Goal: Information Seeking & Learning: Check status

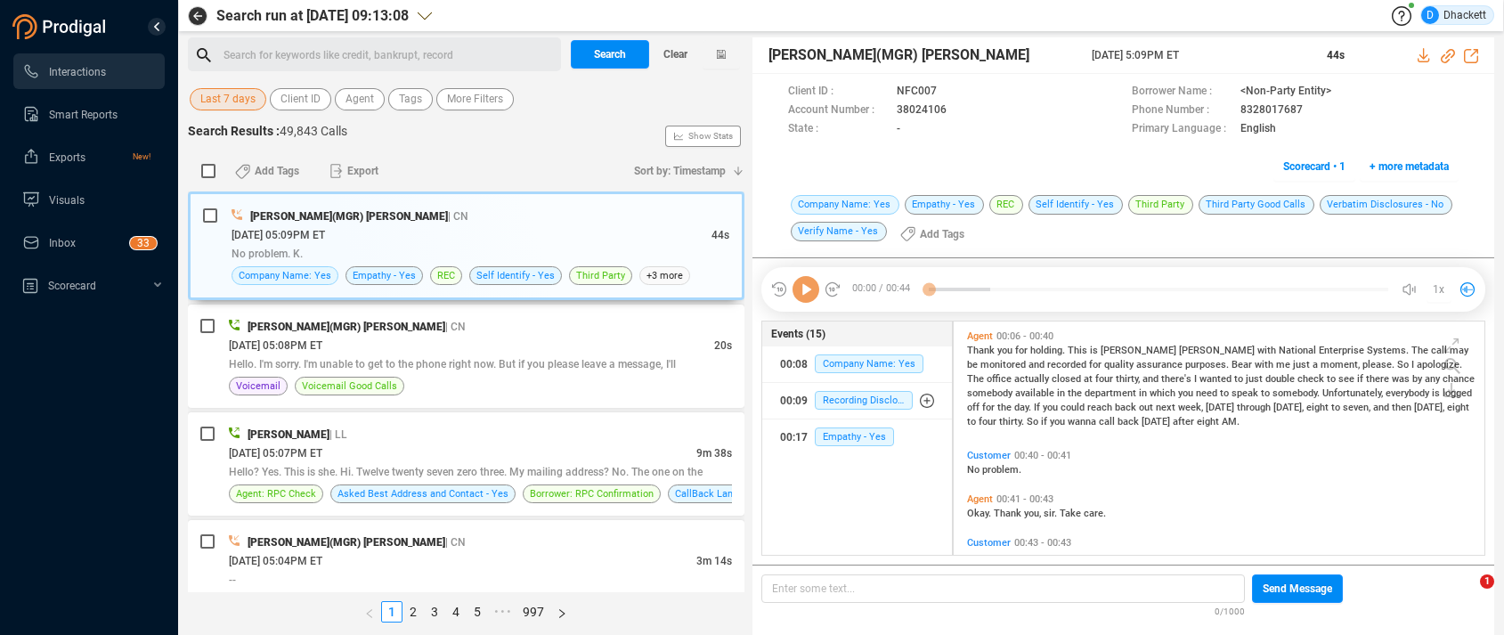
scroll to position [229, 522]
click at [683, 54] on span "Clear" at bounding box center [675, 54] width 24 height 28
click at [248, 103] on span "Last 7 days" at bounding box center [227, 99] width 55 height 22
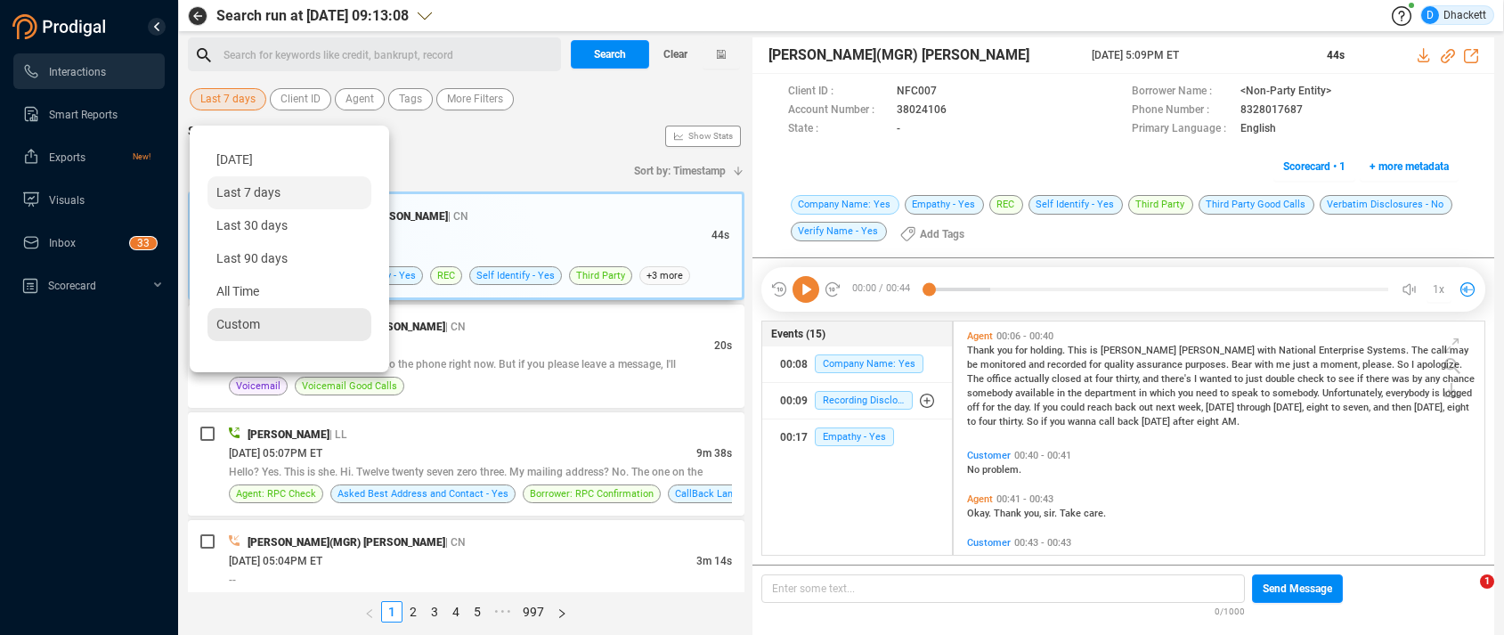
click at [248, 314] on div "Custom" at bounding box center [289, 324] width 164 height 33
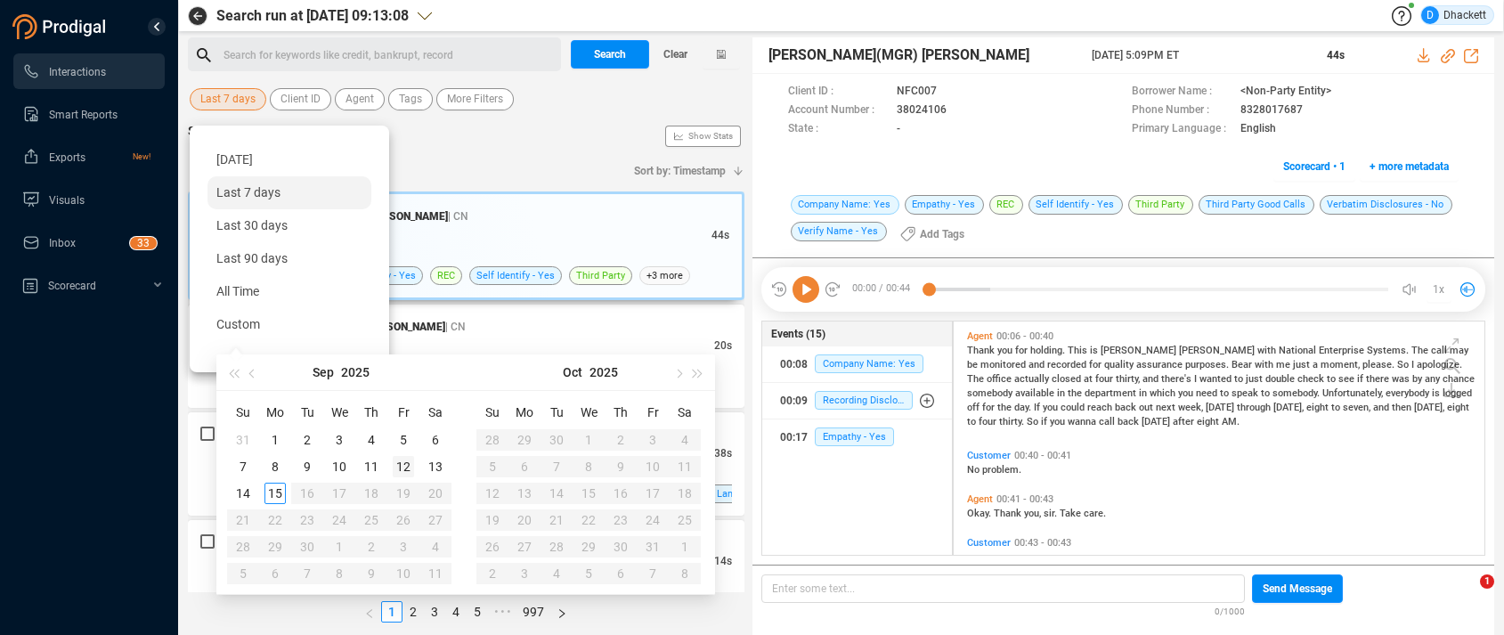
type input "[DATE]"
click at [405, 466] on div "12" at bounding box center [403, 466] width 21 height 21
type input "[DATE]"
click at [401, 465] on div "12" at bounding box center [403, 466] width 21 height 21
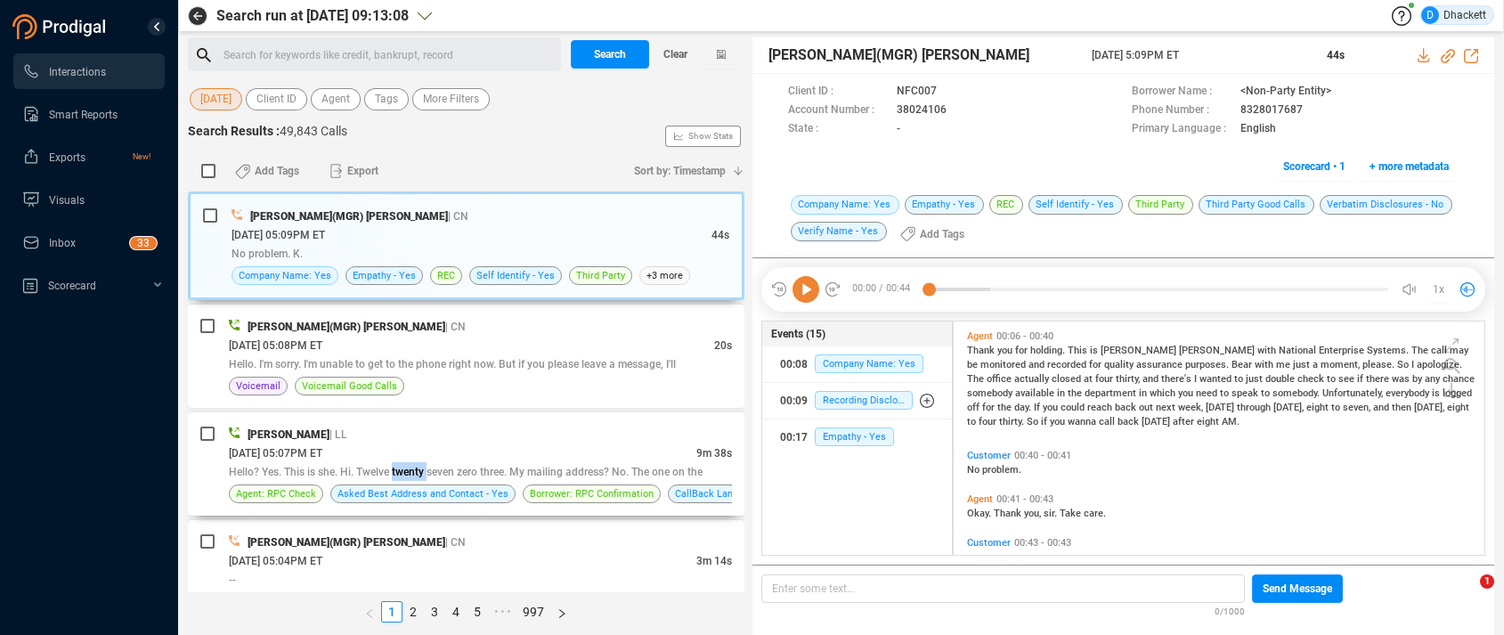
click at [401, 465] on div "Hello? Yes. This is she. Hi. Twelve twenty seven zero three. My mailing address…" at bounding box center [480, 471] width 503 height 19
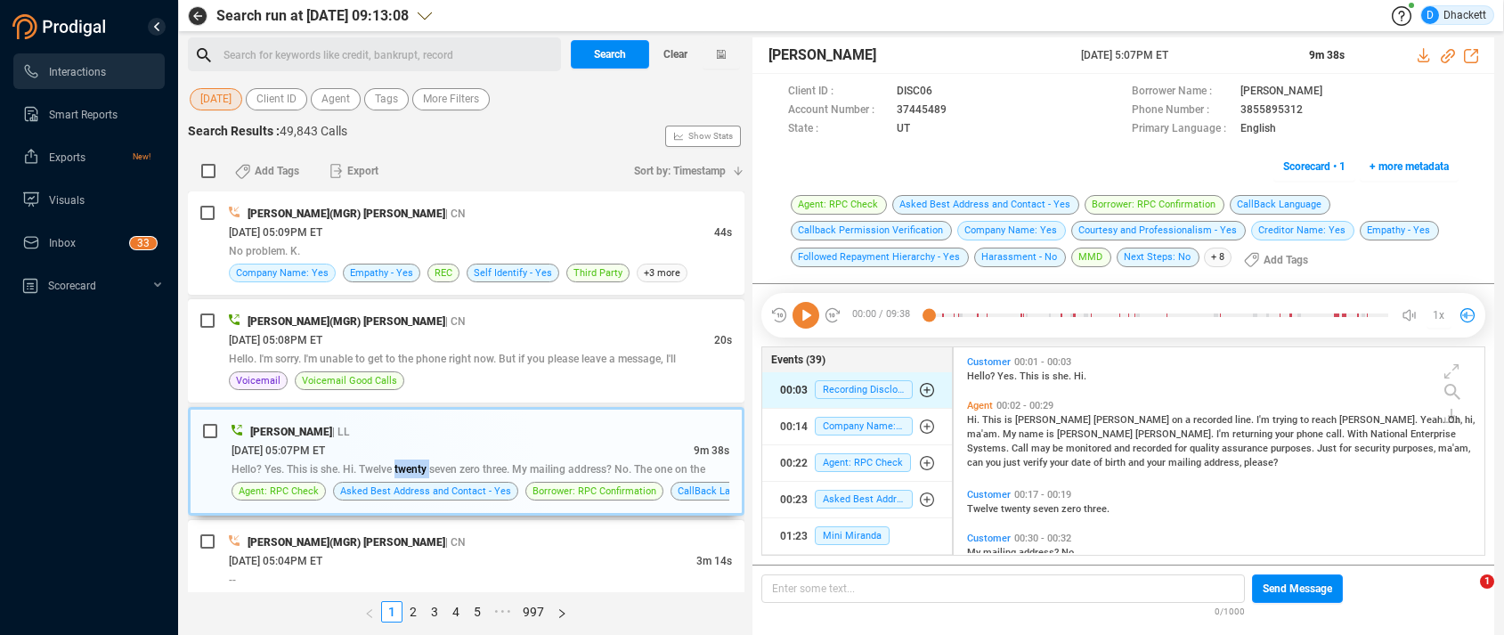
scroll to position [203, 522]
click at [337, 101] on span "Agent" at bounding box center [335, 99] width 28 height 22
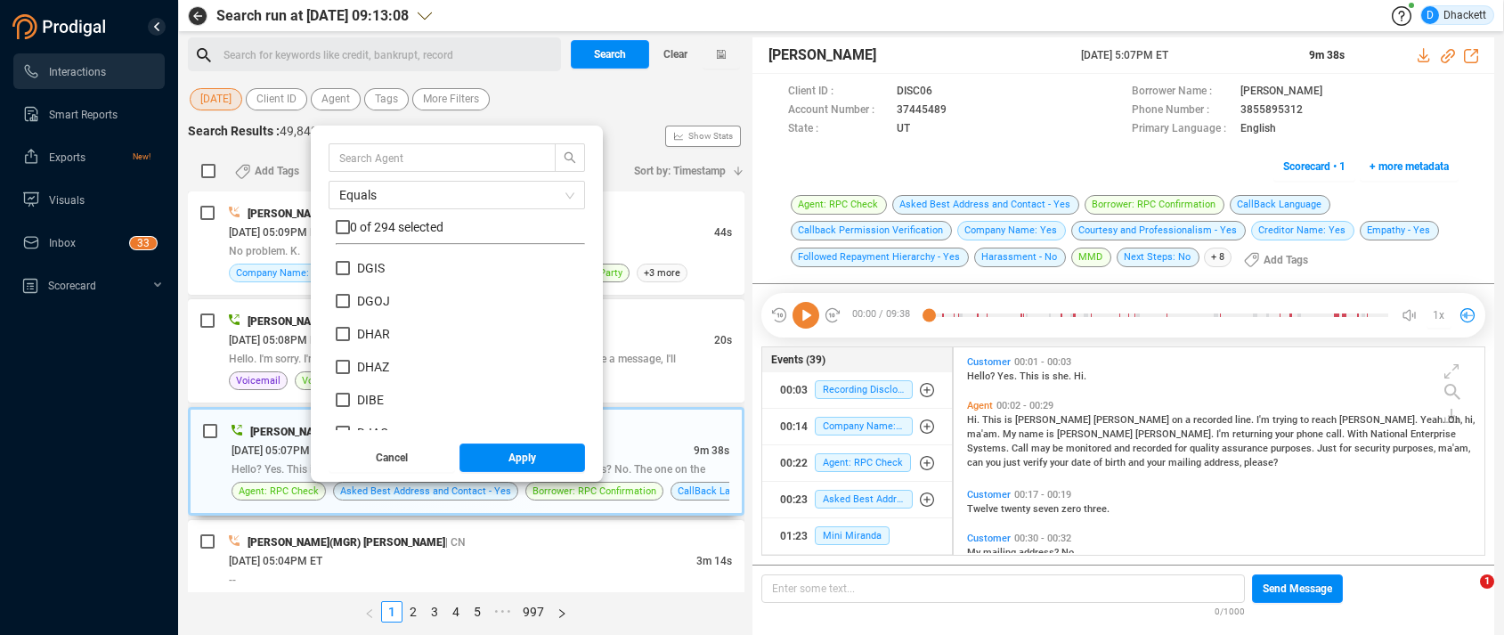
scroll to position [2620, 0]
click at [345, 414] on input "DJEF" at bounding box center [343, 415] width 14 height 14
checkbox input "true"
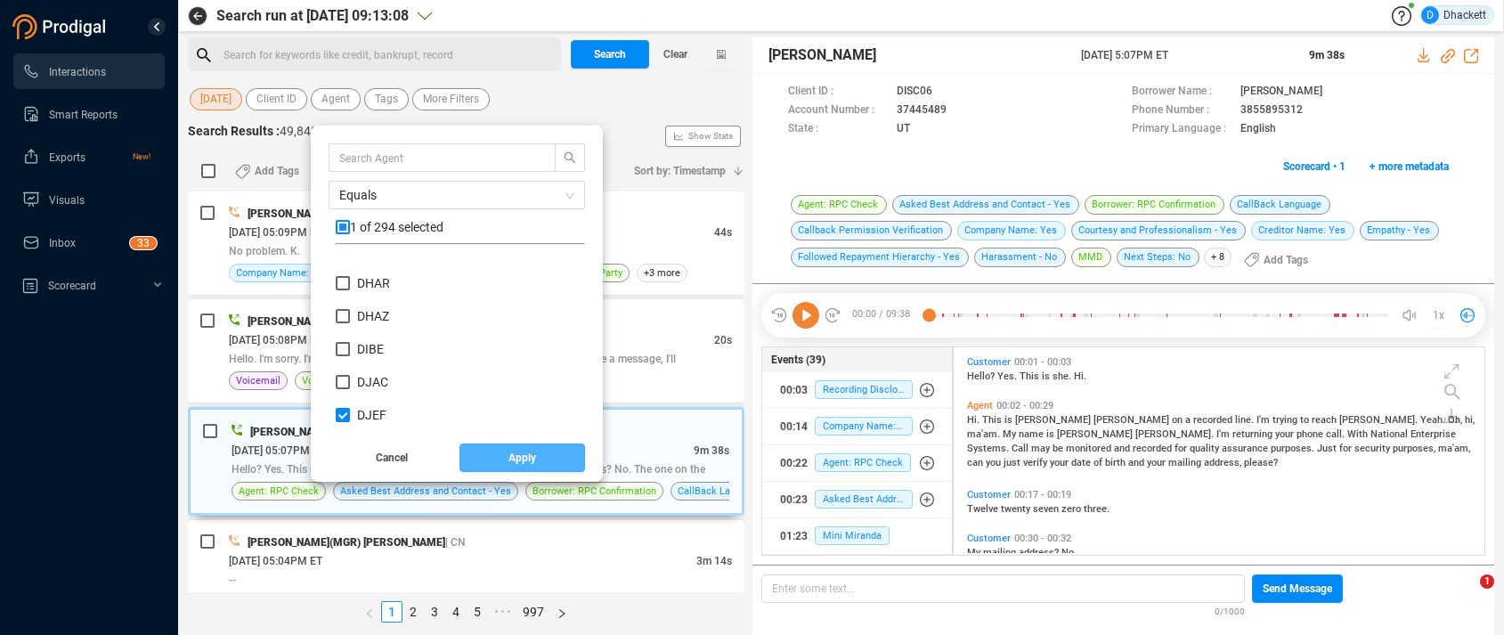
click at [509, 457] on span "Apply" at bounding box center [522, 457] width 28 height 28
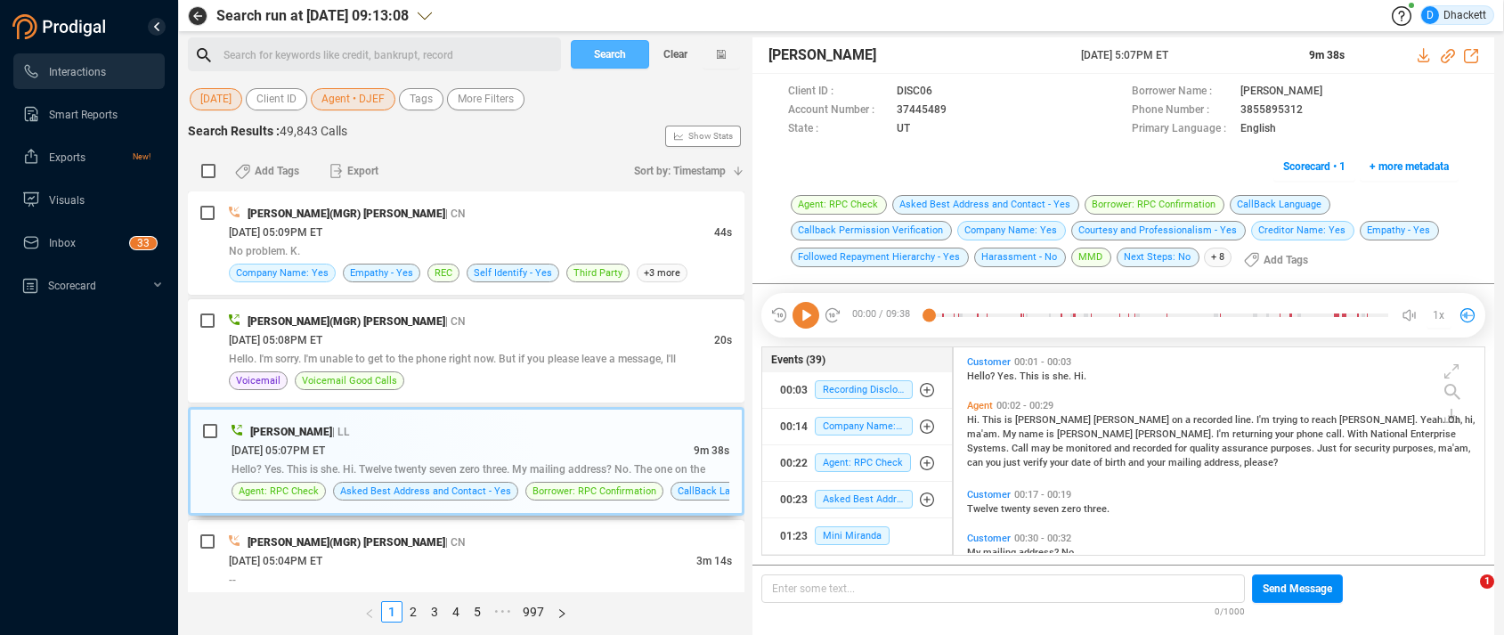
click at [607, 58] on span "Search" at bounding box center [610, 54] width 32 height 28
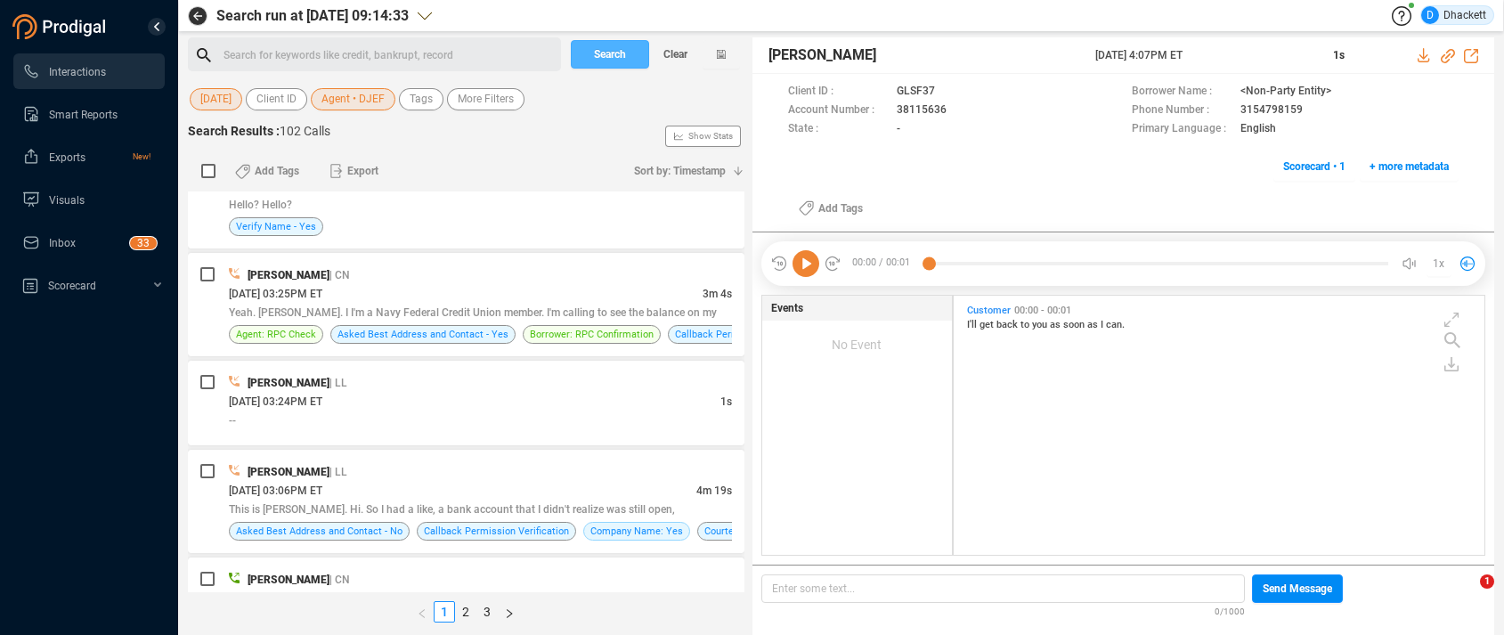
scroll to position [721, 0]
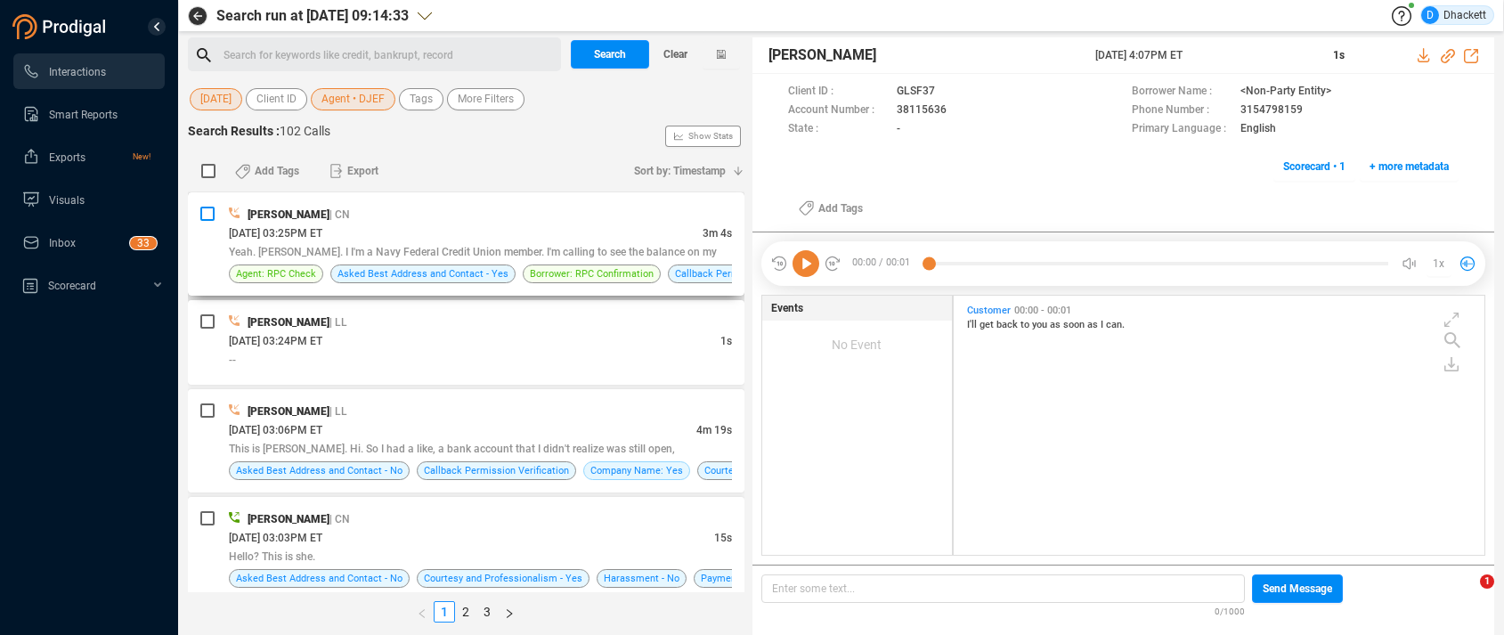
click at [206, 217] on input "checkbox" at bounding box center [207, 214] width 14 height 14
checkbox input "true"
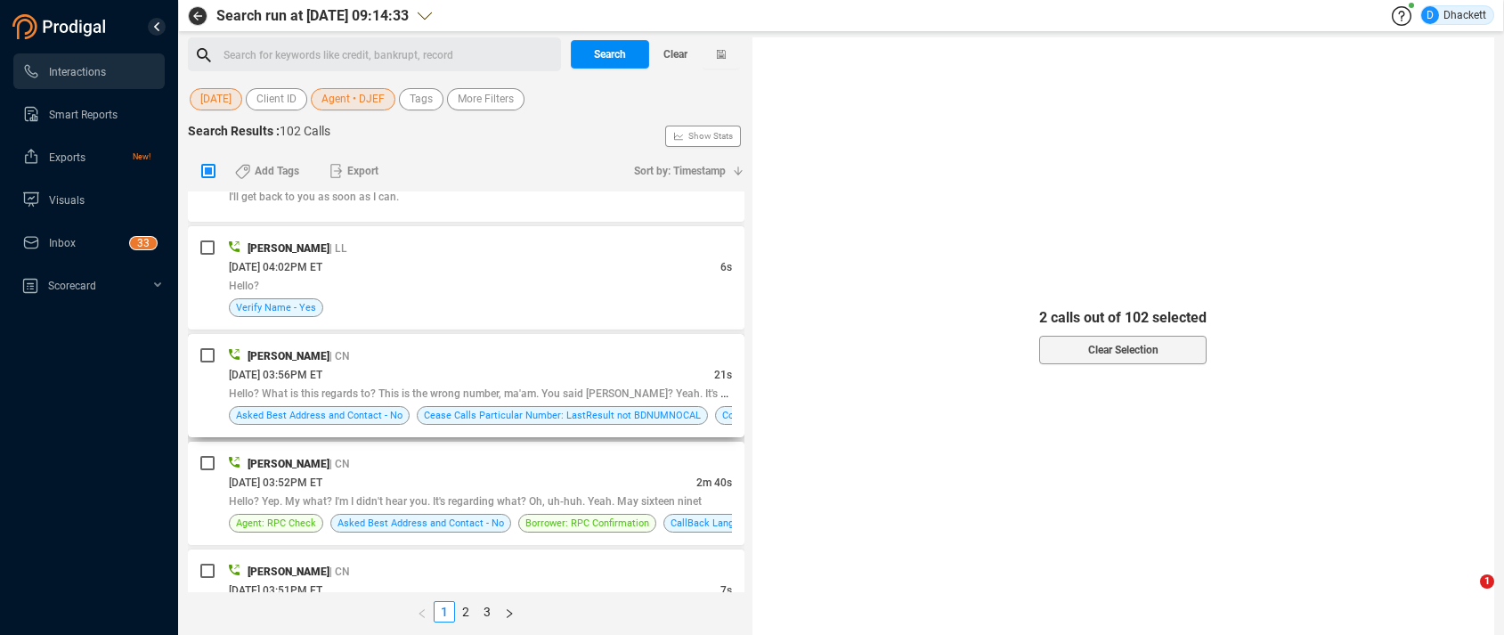
scroll to position [0, 0]
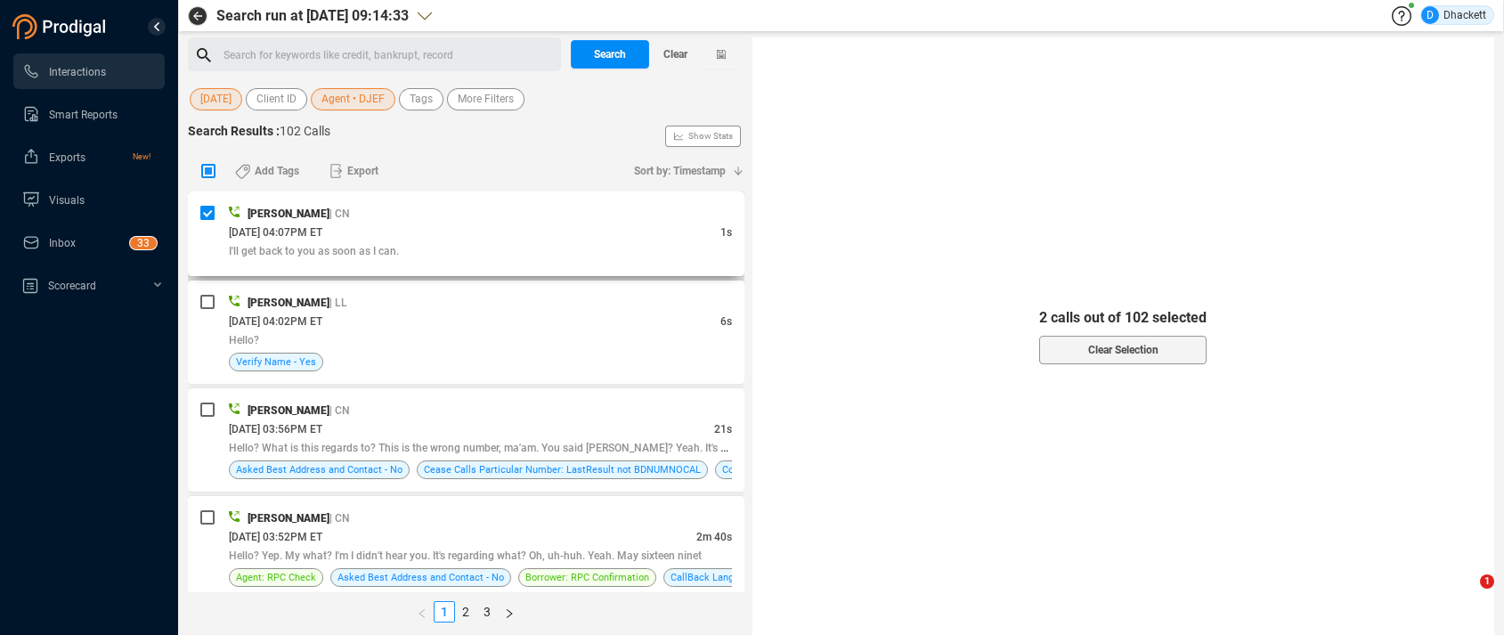
click at [204, 217] on input "checkbox" at bounding box center [207, 213] width 14 height 14
checkbox input "false"
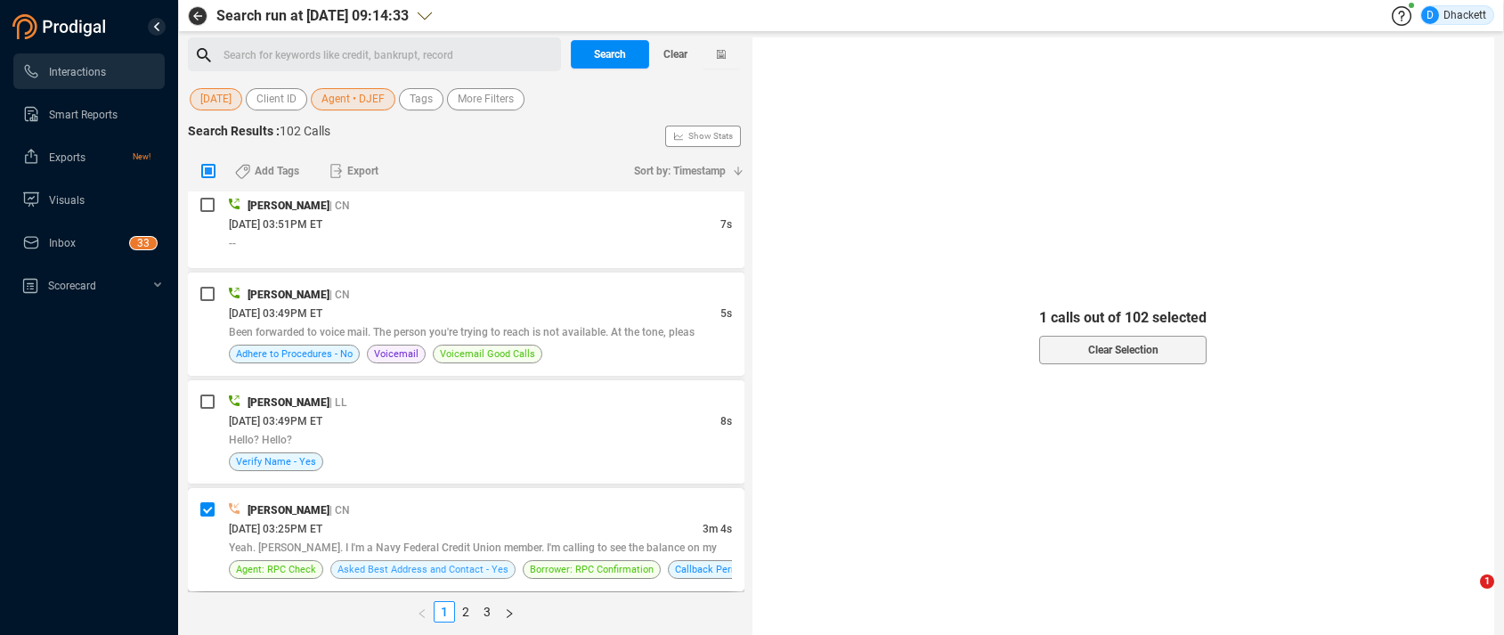
scroll to position [540, 0]
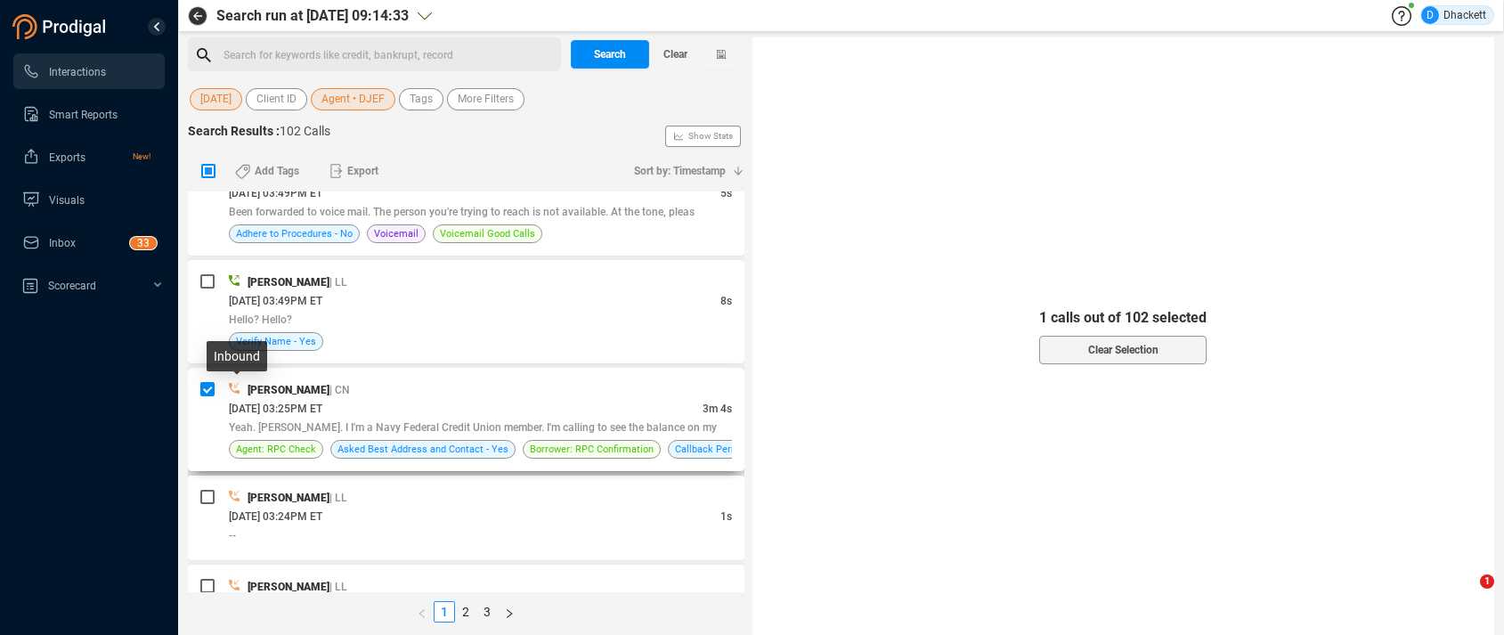
click at [236, 392] on icon at bounding box center [234, 388] width 11 height 11
checkbox input "false"
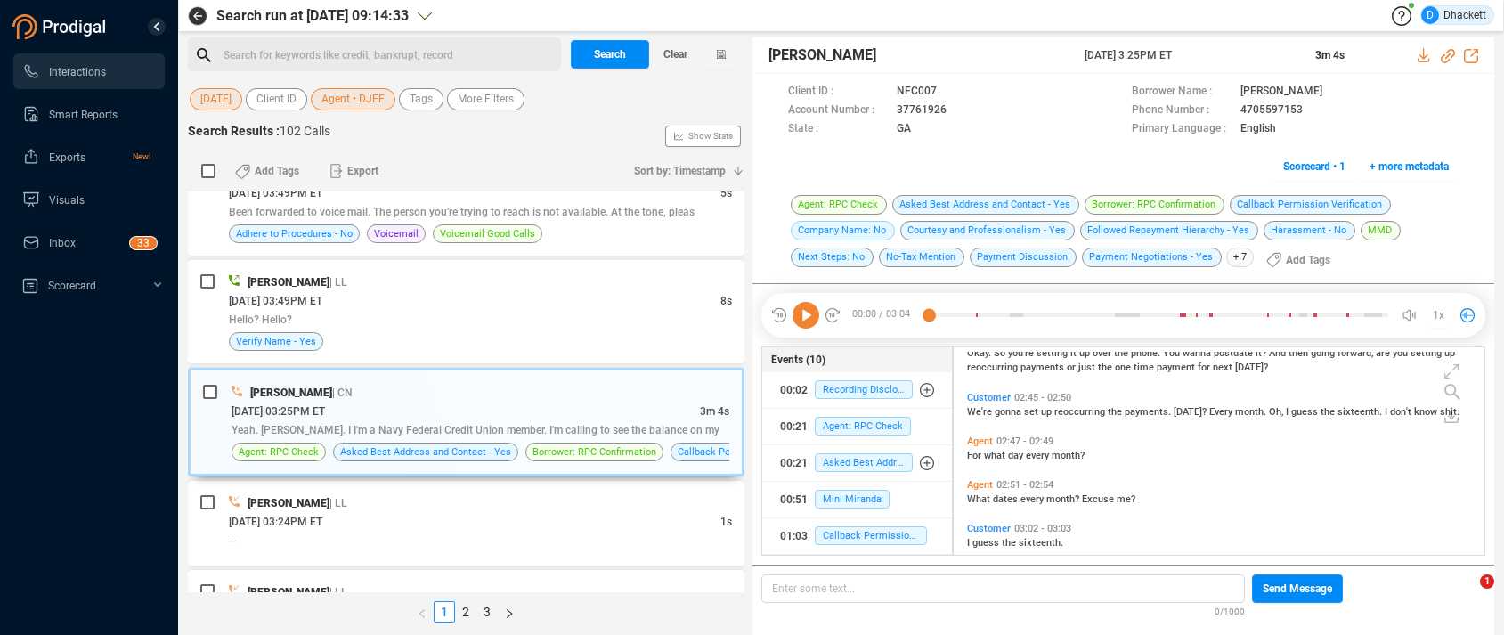
scroll to position [1591, 0]
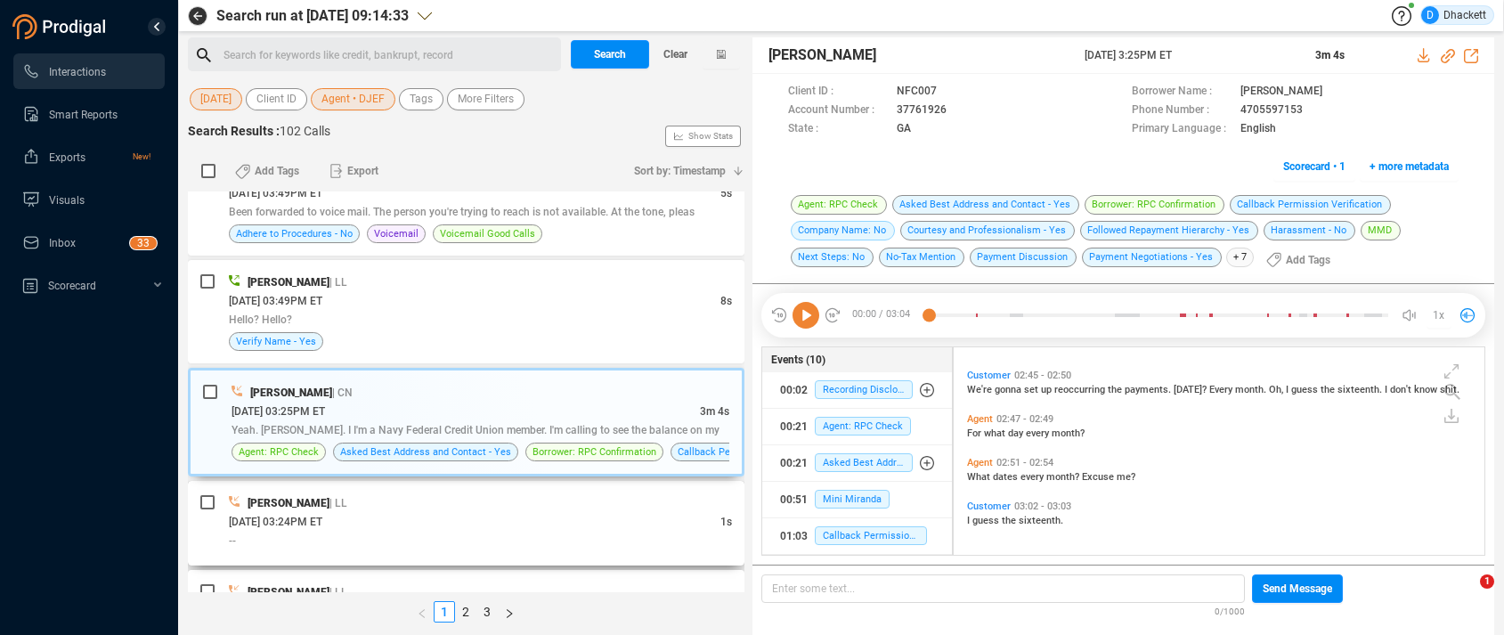
click at [470, 534] on div "--" at bounding box center [480, 540] width 503 height 19
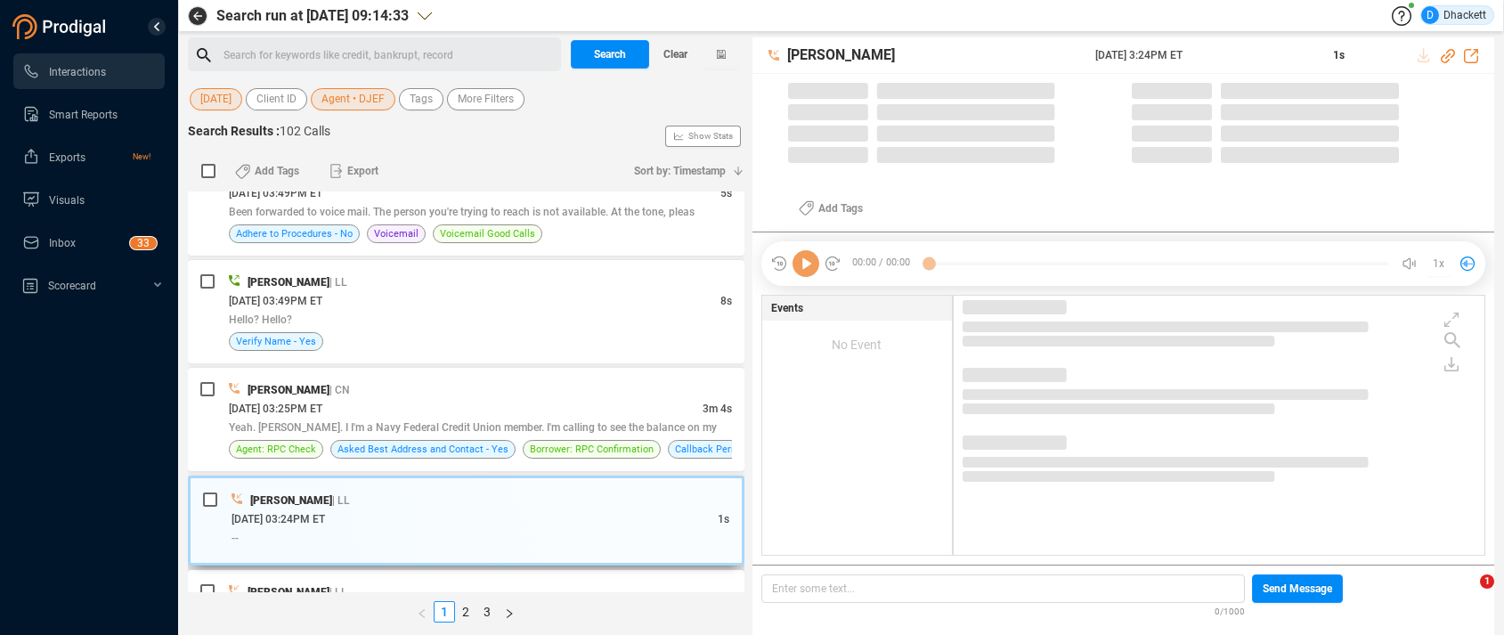
click at [233, 495] on icon at bounding box center [236, 498] width 11 height 11
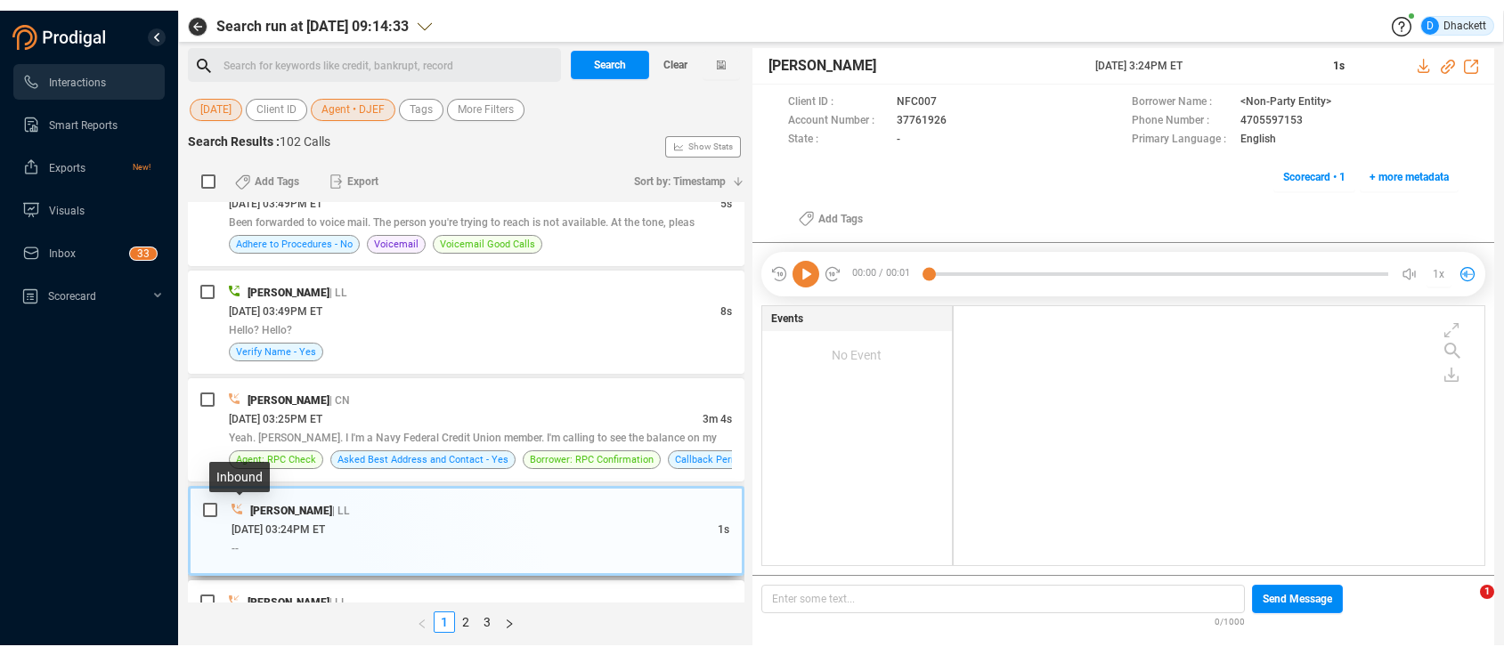
scroll to position [255, 522]
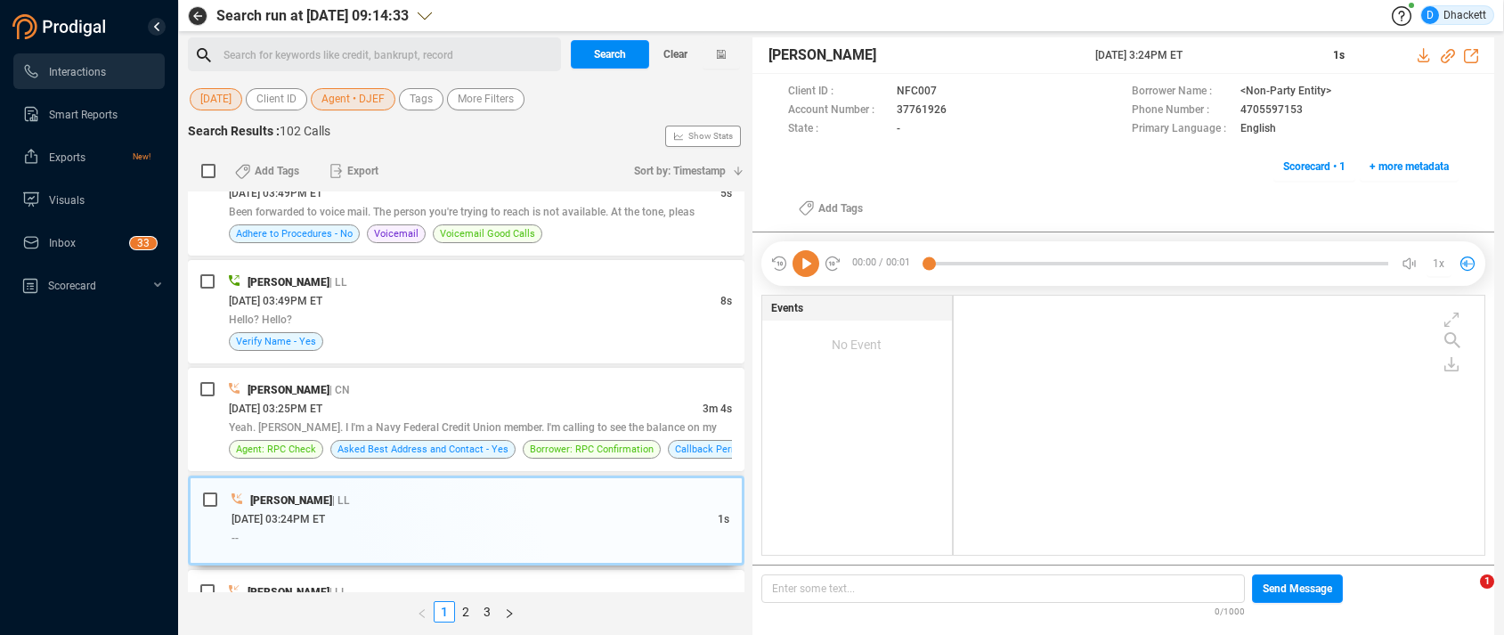
click at [813, 264] on icon at bounding box center [805, 263] width 27 height 27
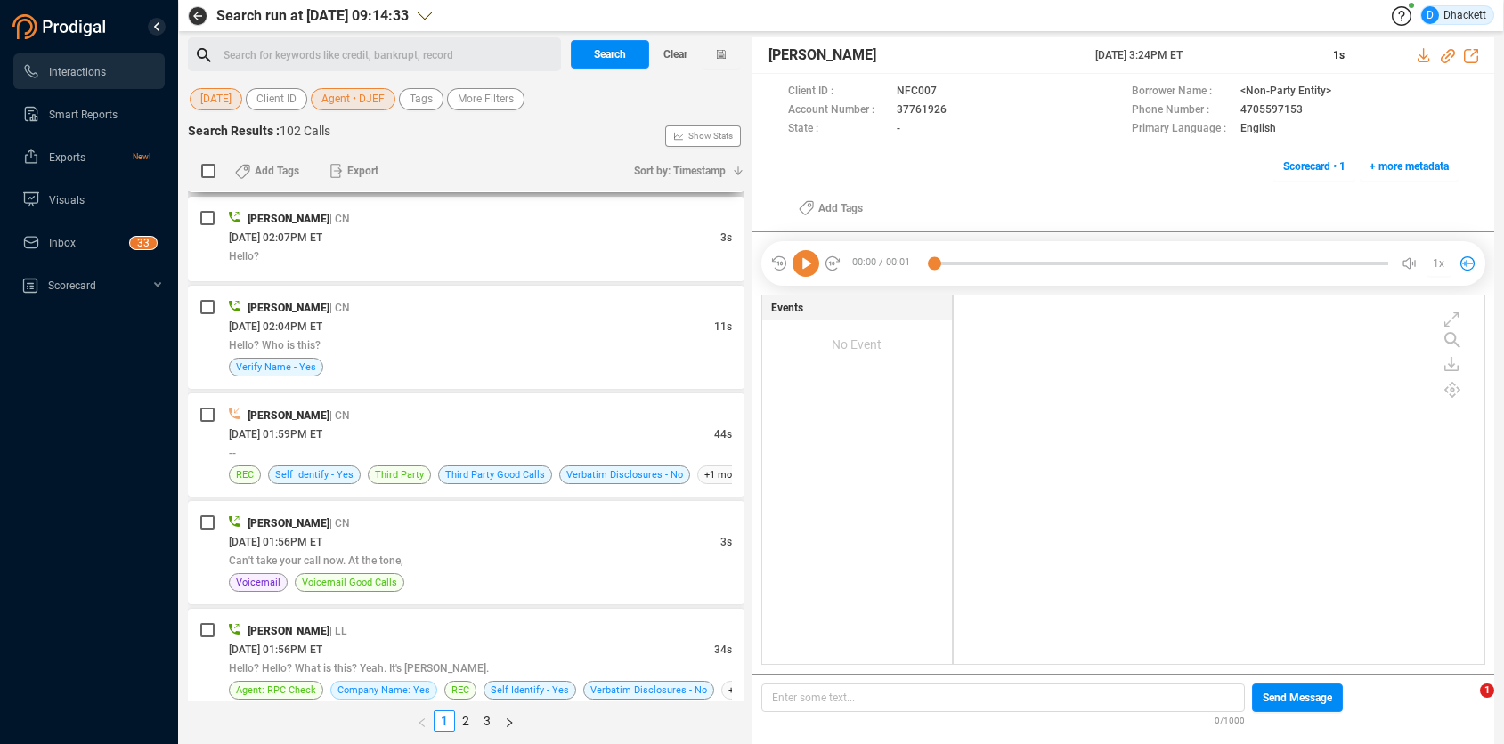
scroll to position [1764, 0]
